Goal: Task Accomplishment & Management: Manage account settings

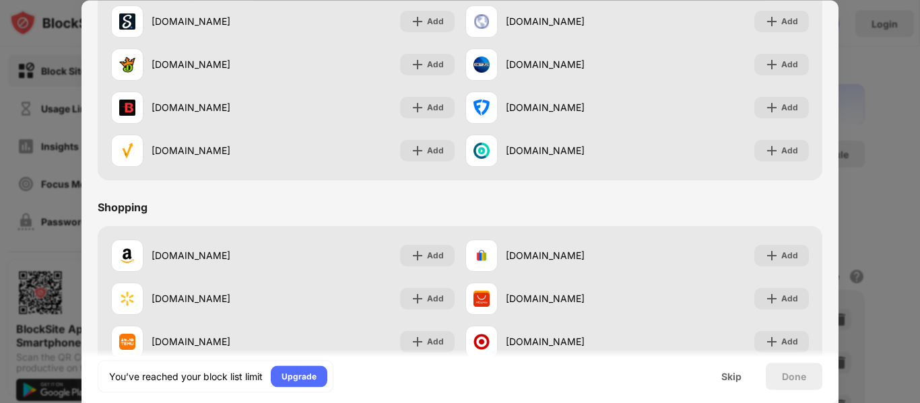
scroll to position [1412, 0]
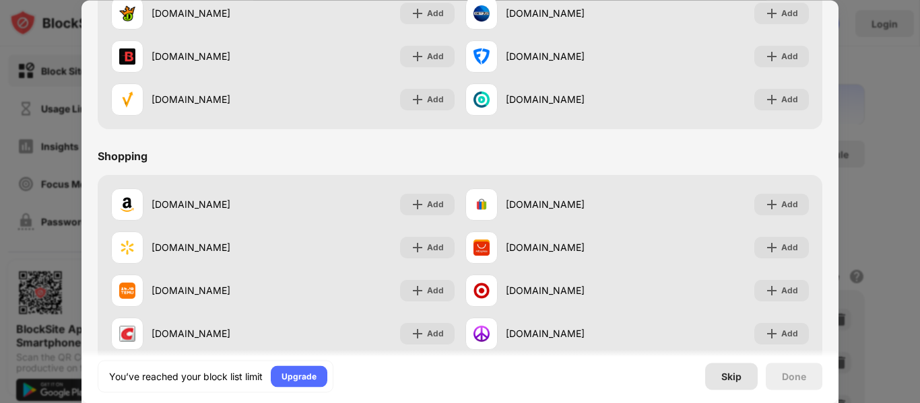
click at [726, 387] on div "Skip" at bounding box center [731, 376] width 53 height 27
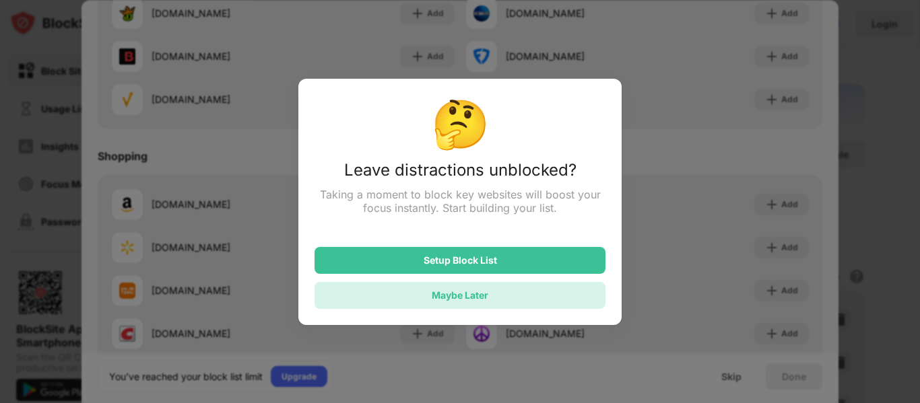
click at [507, 292] on div "Maybe Later" at bounding box center [460, 295] width 291 height 27
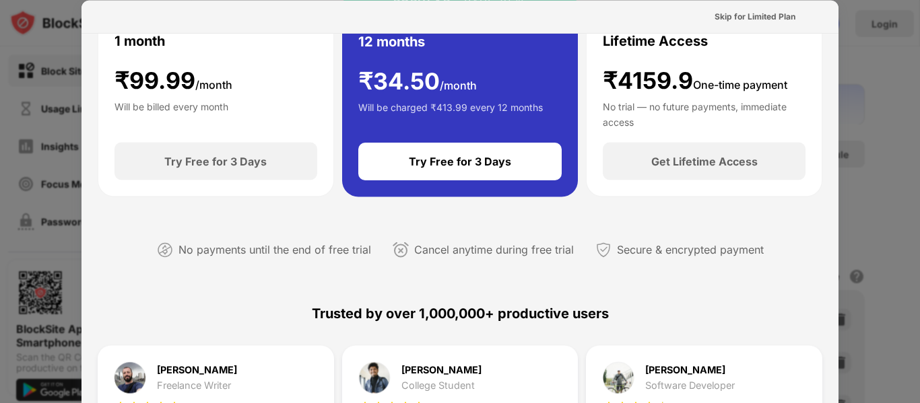
scroll to position [0, 0]
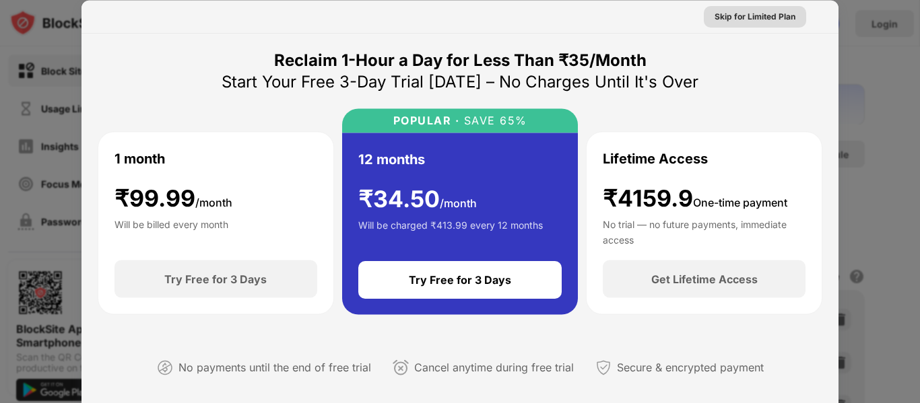
click at [742, 13] on div "Skip for Limited Plan" at bounding box center [755, 15] width 81 height 13
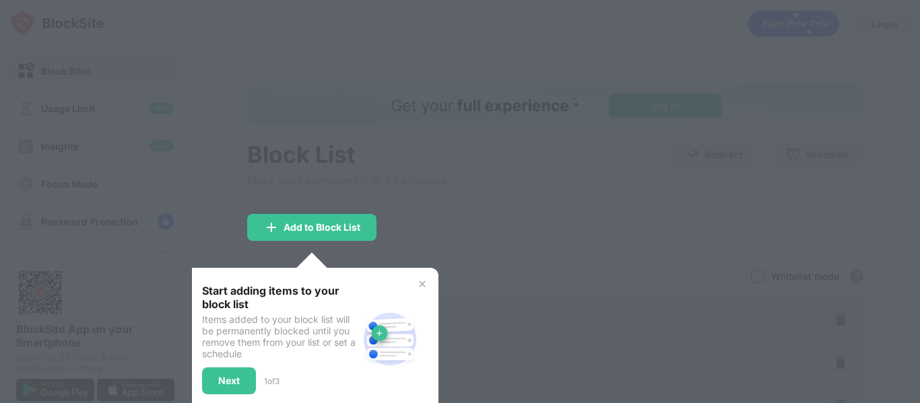
click at [414, 281] on div "Start adding items to your block list Items added to your block list will be pe…" at bounding box center [312, 339] width 253 height 143
click at [426, 281] on img at bounding box center [422, 284] width 11 height 11
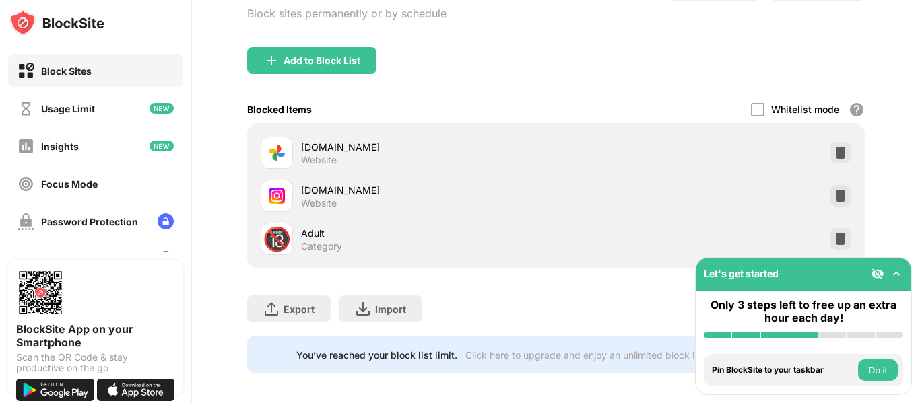
scroll to position [185, 0]
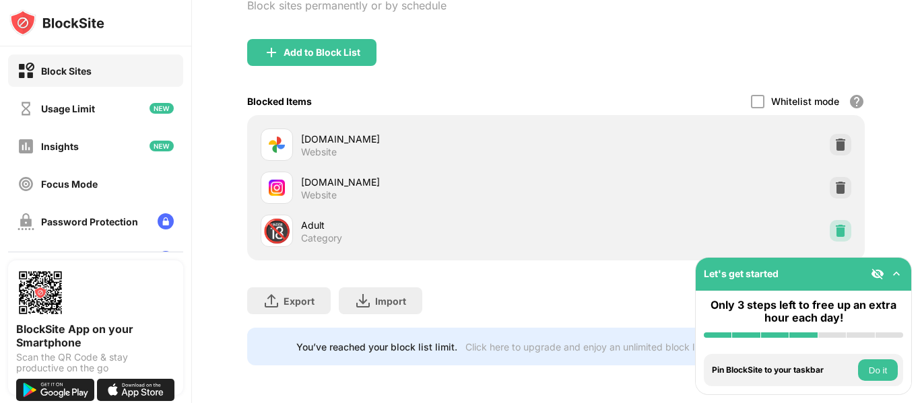
click at [834, 226] on img at bounding box center [840, 230] width 13 height 13
